Goal: Task Accomplishment & Management: Manage account settings

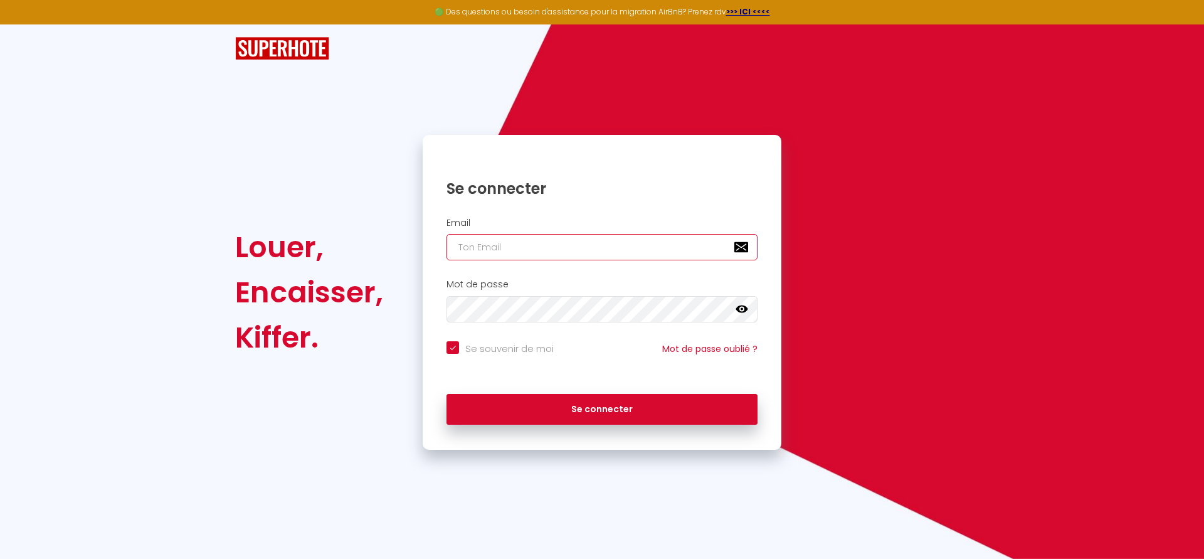
type input "a"
checkbox input "true"
type input "an"
checkbox input "true"
type input "ann"
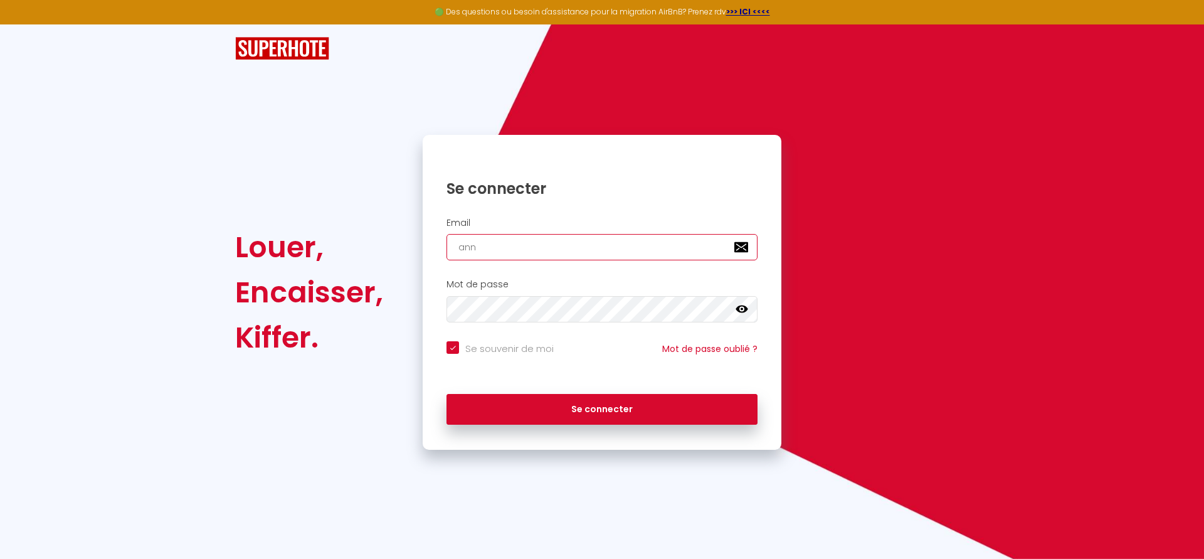
checkbox input "true"
type input "anni"
checkbox input "true"
type input "[PERSON_NAME]"
checkbox input "true"
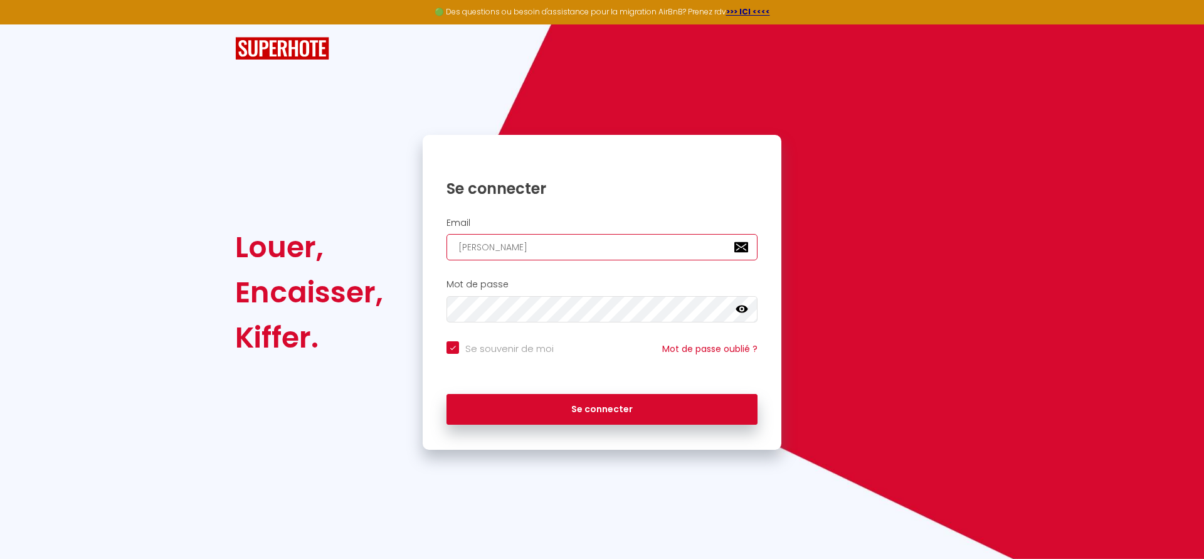
type input "[PERSON_NAME]."
checkbox input "true"
type input "[PERSON_NAME].d"
checkbox input "true"
type input "[PERSON_NAME].du"
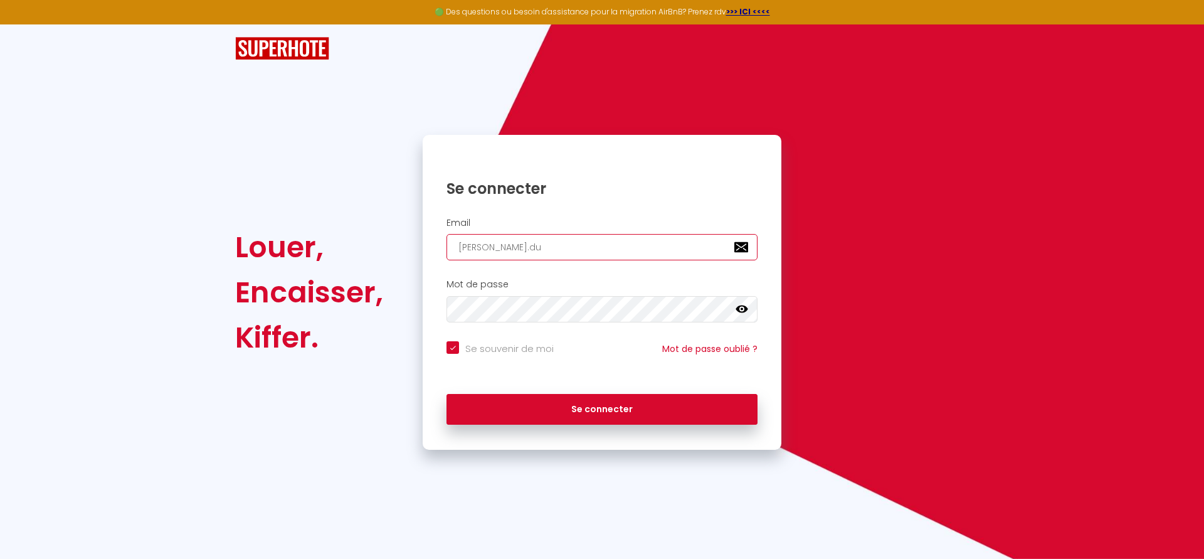
checkbox input "true"
type input "[PERSON_NAME].[PERSON_NAME]"
checkbox input "true"
type input "[PERSON_NAME].duco"
checkbox input "true"
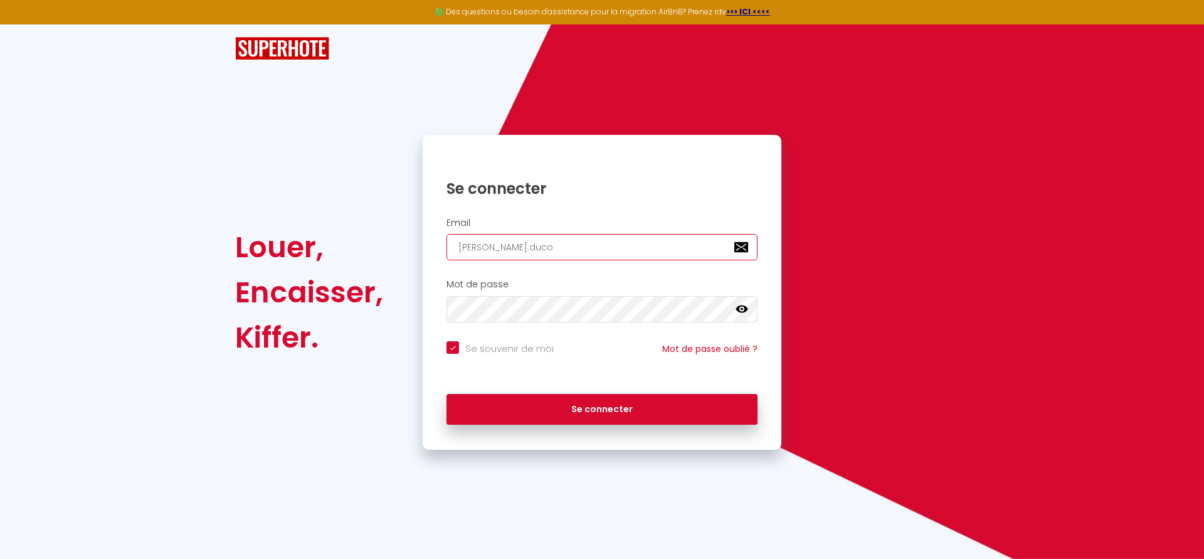
type input "[PERSON_NAME].ducol"
checkbox input "true"
type input "[PERSON_NAME].ducol@"
checkbox input "true"
type input "[PERSON_NAME].ducol@f"
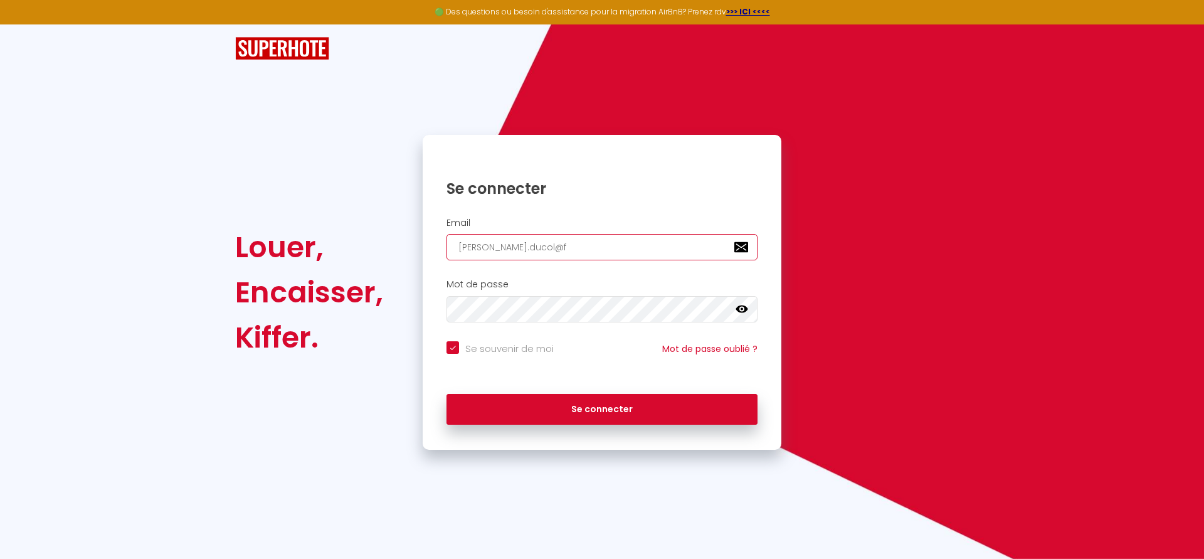
checkbox input "true"
type input "[PERSON_NAME].ducol@fr"
checkbox input "true"
type input "[PERSON_NAME].ducol@fre"
checkbox input "true"
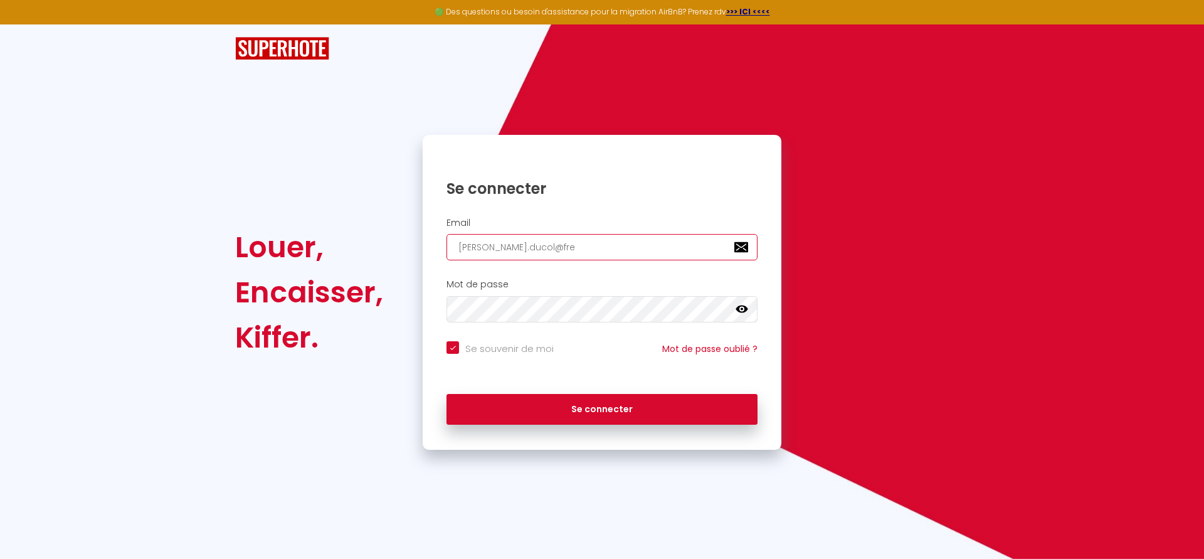
type input "[PERSON_NAME].ducol@free"
checkbox input "true"
type input "[PERSON_NAME].ducol@free."
checkbox input "true"
type input "[PERSON_NAME].ducol@free.f"
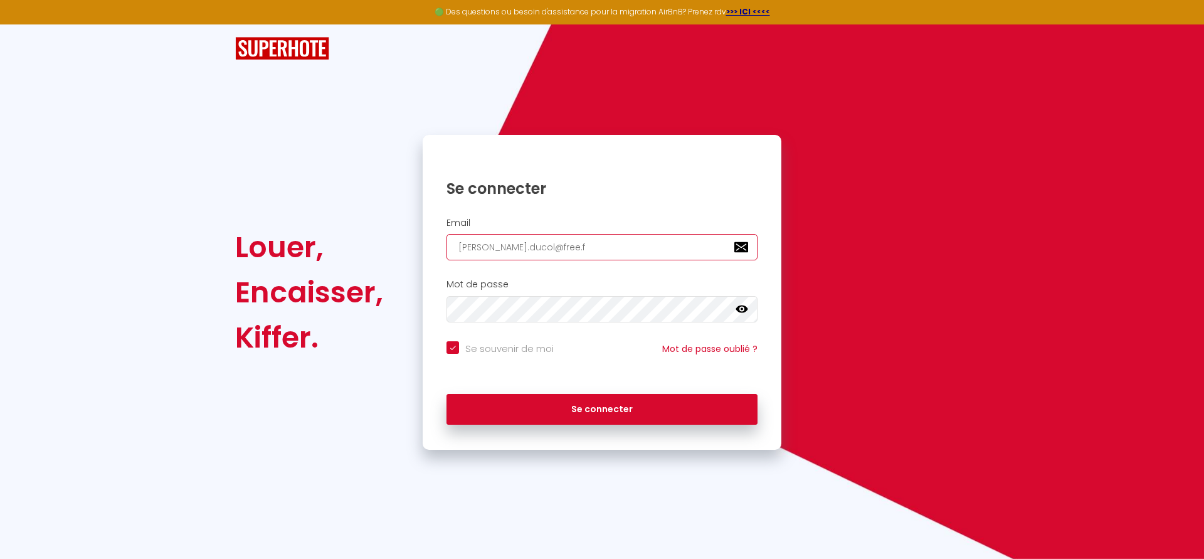
checkbox input "true"
type input "[PERSON_NAME][EMAIL_ADDRESS][DOMAIN_NAME]"
checkbox input "true"
type input "[PERSON_NAME][EMAIL_ADDRESS][DOMAIN_NAME]"
click at [453, 346] on input "Se souvenir de moi" at bounding box center [500, 347] width 107 height 13
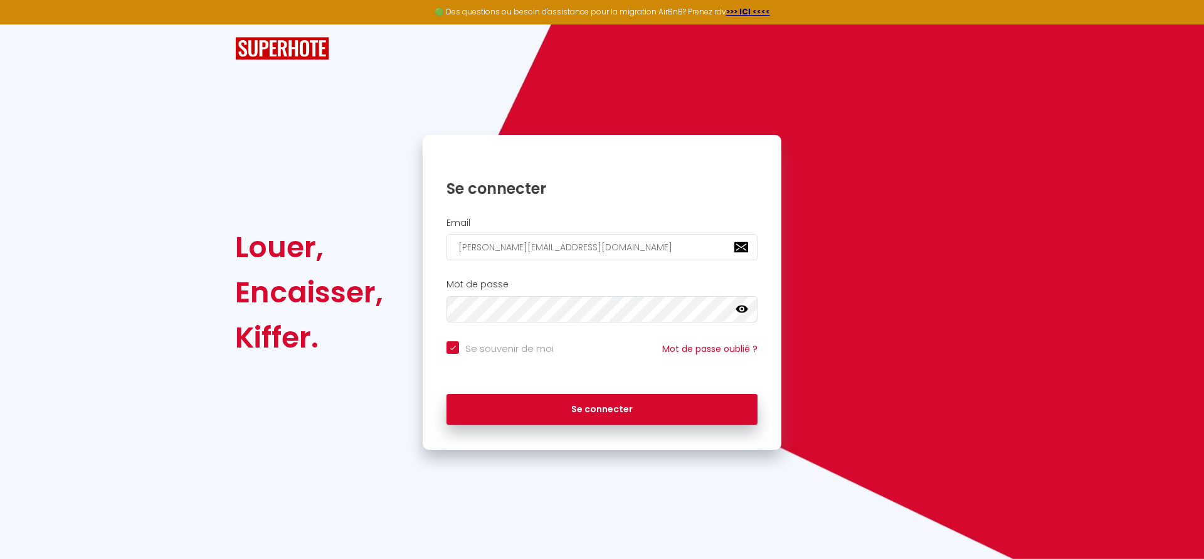
checkbox input "false"
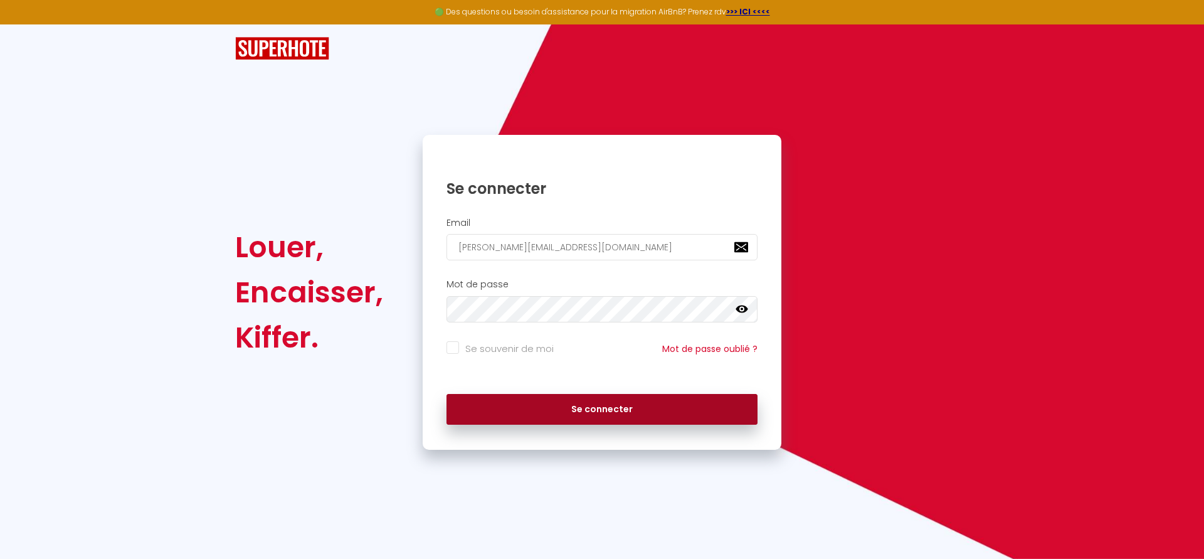
click at [600, 410] on button "Se connecter" at bounding box center [602, 409] width 311 height 31
